Goal: Navigation & Orientation: Find specific page/section

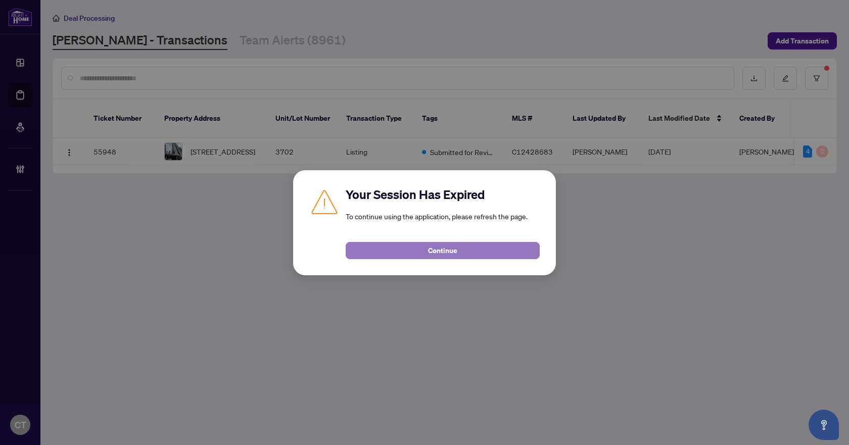
click at [439, 250] on span "Continue" at bounding box center [442, 250] width 29 height 16
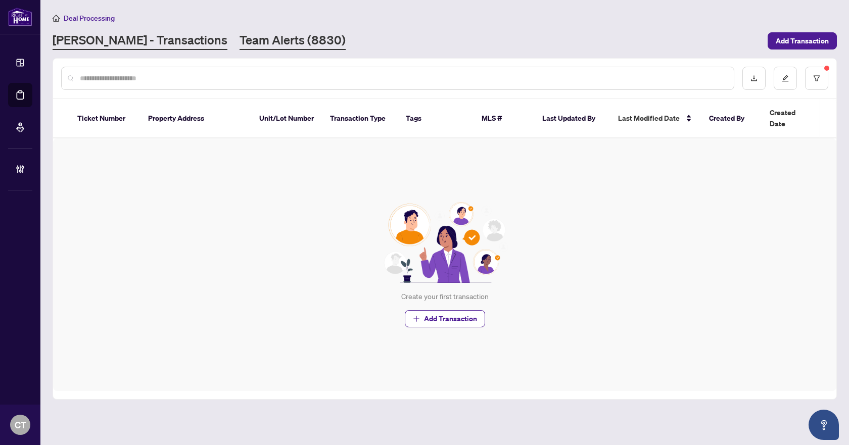
click at [239, 44] on link "Team Alerts (8830)" at bounding box center [292, 41] width 106 height 18
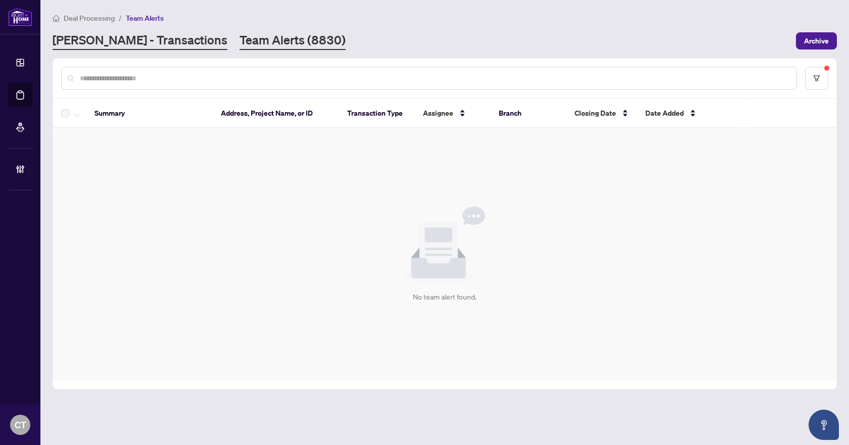
click at [141, 40] on link "[PERSON_NAME] - Transactions" at bounding box center [140, 41] width 175 height 18
